Goal: Information Seeking & Learning: Learn about a topic

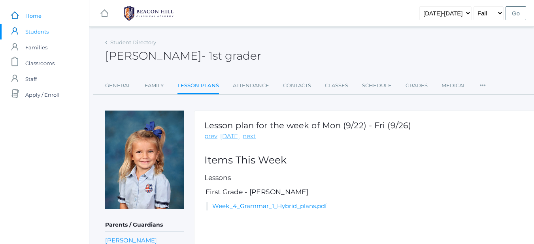
click at [32, 14] on span "Home" at bounding box center [33, 16] width 16 height 16
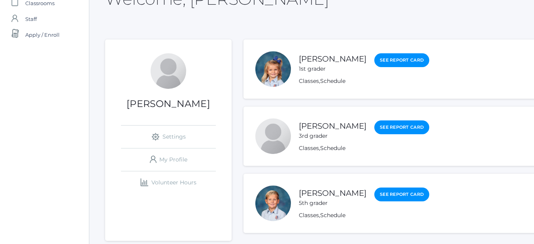
scroll to position [83, 0]
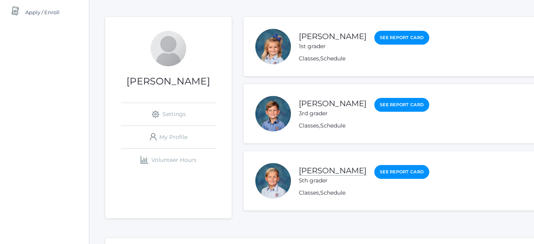
click at [334, 168] on link "[PERSON_NAME]" at bounding box center [333, 171] width 68 height 10
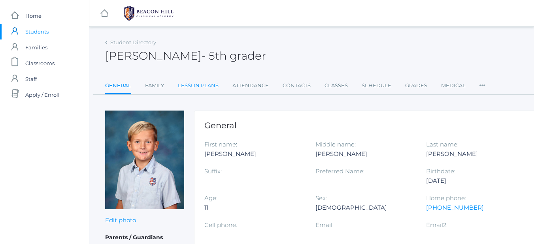
click at [199, 88] on link "Lesson Plans" at bounding box center [198, 86] width 41 height 16
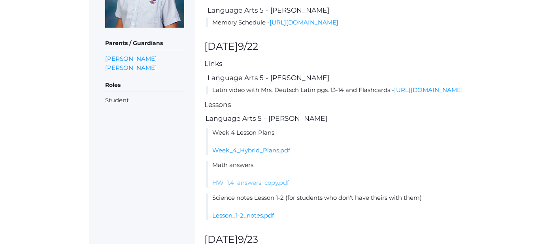
scroll to position [180, 0]
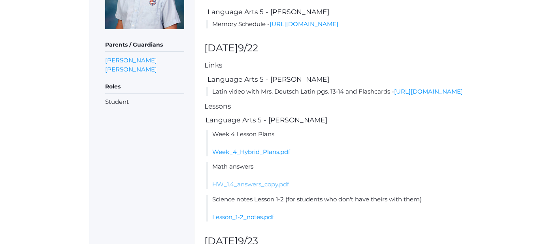
click at [252, 188] on link "HW_1.4_answers_copy.pdf" at bounding box center [250, 185] width 77 height 8
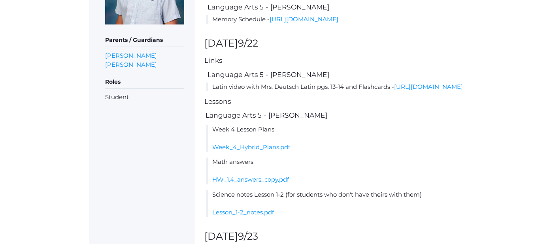
scroll to position [185, 0]
click at [236, 151] on link "Week_4_Hybrid_Plans.pdf" at bounding box center [251, 147] width 78 height 8
click at [254, 183] on link "HW_1.4_answers_copy.pdf" at bounding box center [250, 180] width 77 height 8
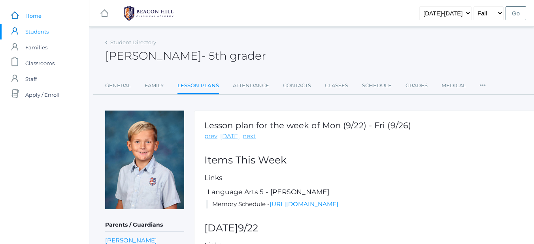
click at [34, 16] on span "Home" at bounding box center [33, 16] width 16 height 16
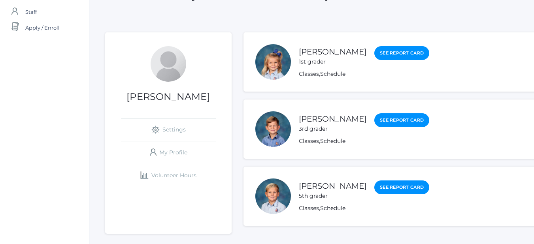
scroll to position [68, 0]
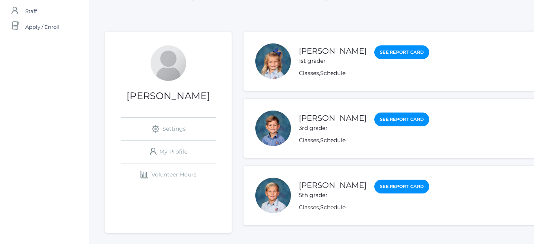
click at [336, 116] on link "[PERSON_NAME]" at bounding box center [333, 118] width 68 height 10
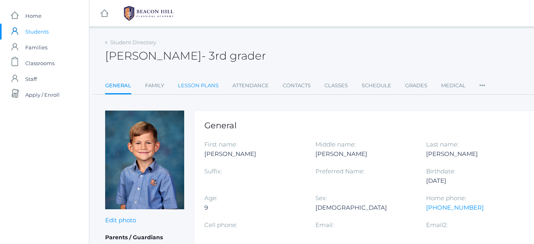
click at [194, 87] on link "Lesson Plans" at bounding box center [198, 86] width 41 height 16
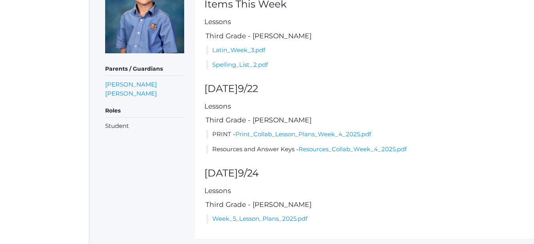
scroll to position [157, 0]
click at [343, 147] on link "Resources_Collab_Week_4_2025.pdf" at bounding box center [353, 149] width 108 height 8
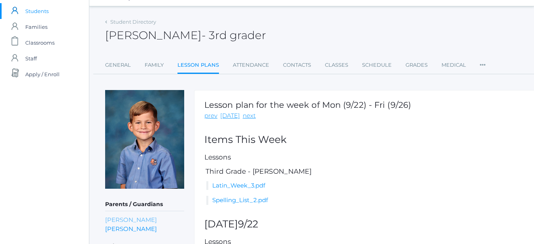
scroll to position [20, 0]
click at [414, 66] on link "Grades" at bounding box center [417, 66] width 22 height 16
